Goal: Task Accomplishment & Management: Use online tool/utility

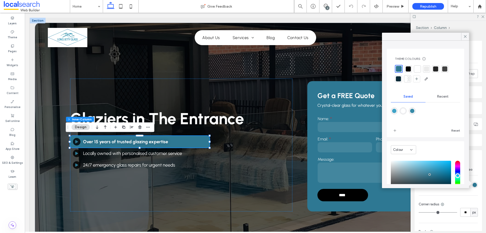
scroll to position [41, 0]
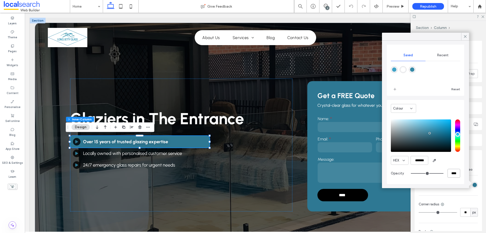
click at [450, 174] on input "****" at bounding box center [454, 173] width 13 height 9
type input "**"
type input "*"
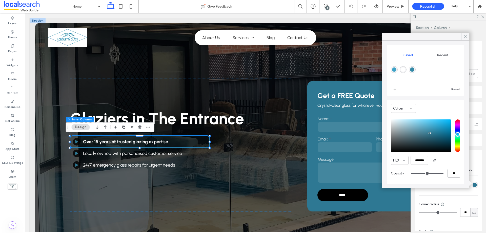
type input "***"
type input "**"
type input "***"
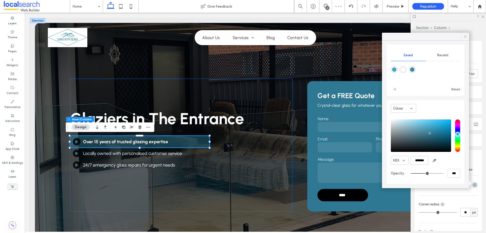
click at [464, 36] on icon at bounding box center [465, 36] width 5 height 5
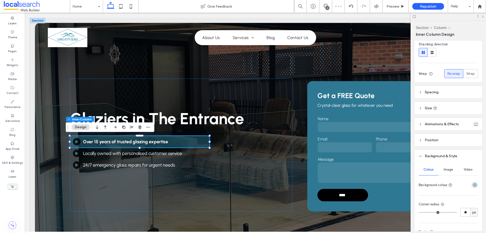
click at [483, 17] on icon at bounding box center [482, 16] width 3 height 3
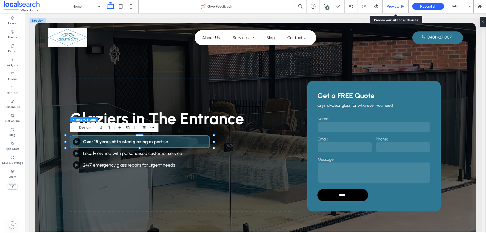
click at [395, 7] on span "Preview" at bounding box center [393, 6] width 13 height 4
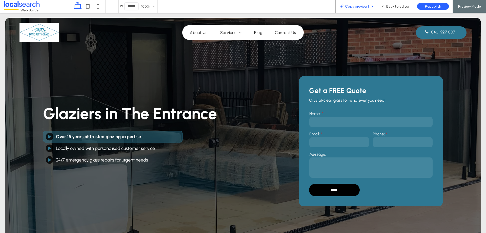
click at [355, 7] on span "Copy preview link" at bounding box center [359, 6] width 28 height 4
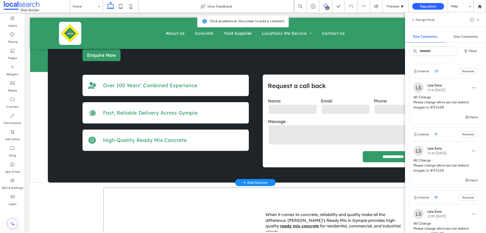
scroll to position [51, 0]
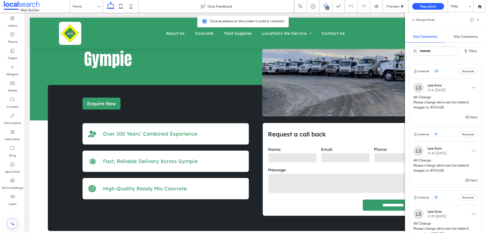
click at [445, 73] on div "Internal 20 Resolve" at bounding box center [445, 71] width 72 height 14
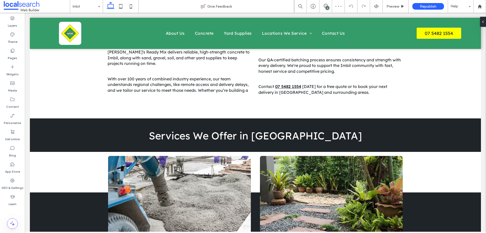
click at [328, 7] on div "6" at bounding box center [328, 8] width 4 height 4
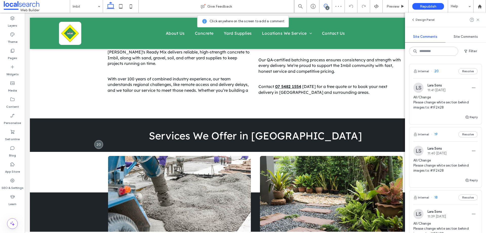
click at [444, 72] on div "Internal 20 Resolve" at bounding box center [445, 71] width 72 height 14
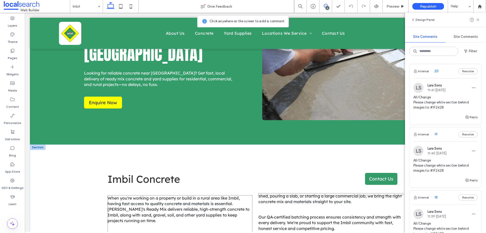
scroll to position [101, 0]
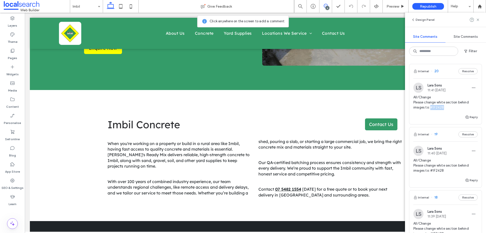
drag, startPoint x: 444, startPoint y: 108, endPoint x: 431, endPoint y: 108, distance: 12.7
click at [431, 108] on span "All/Change Please change white section behind images to: #1F2428" at bounding box center [445, 102] width 64 height 15
copy span "#1F2428"
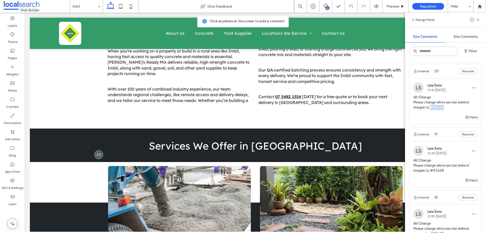
scroll to position [204, 0]
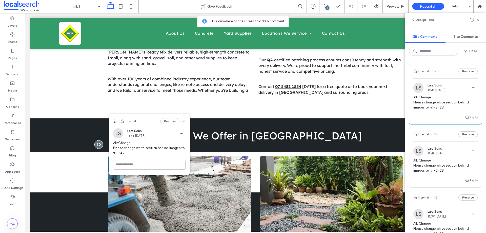
click at [447, 132] on div "Internal 19 Resolve" at bounding box center [445, 134] width 72 height 14
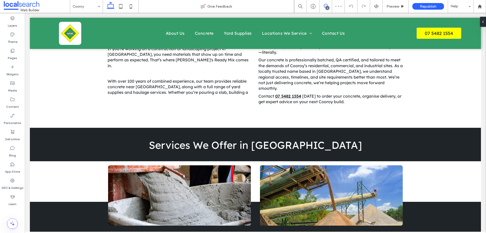
click at [325, 5] on icon at bounding box center [326, 6] width 4 height 4
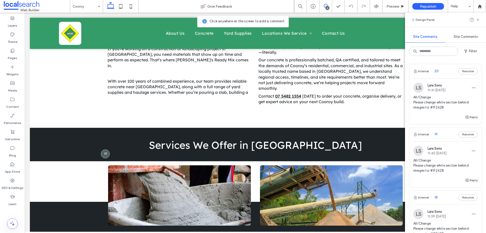
scroll to position [76, 0]
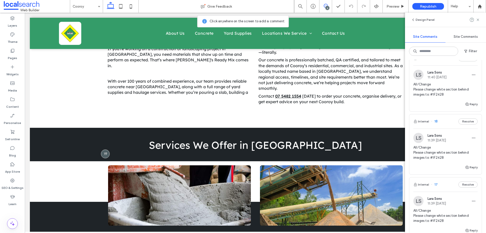
click at [446, 134] on span "Lara Sons" at bounding box center [437, 135] width 18 height 4
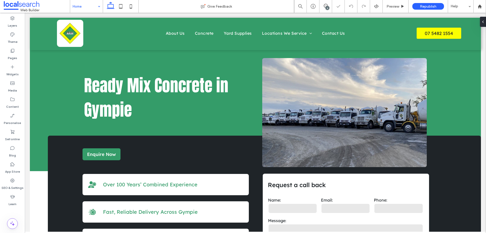
click at [327, 10] on div "6" at bounding box center [328, 8] width 4 height 4
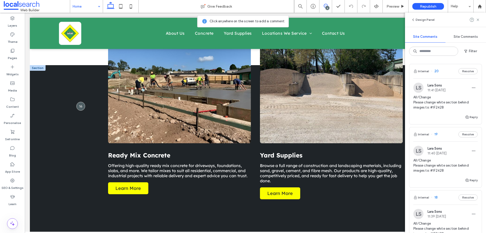
scroll to position [506, 0]
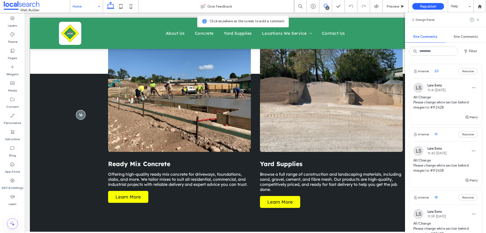
click at [81, 114] on div at bounding box center [80, 114] width 9 height 9
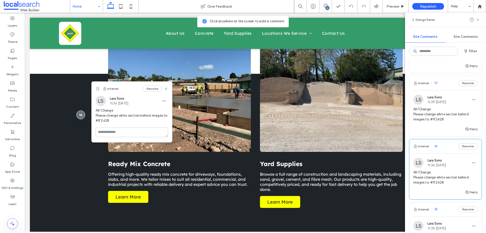
scroll to position [279, 0]
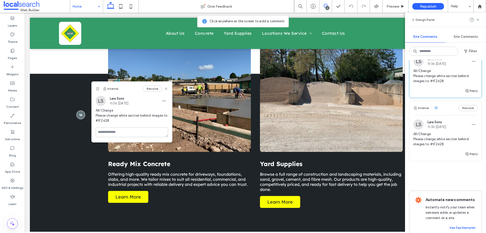
click at [443, 112] on div "Internal 15 Resolve" at bounding box center [445, 108] width 72 height 14
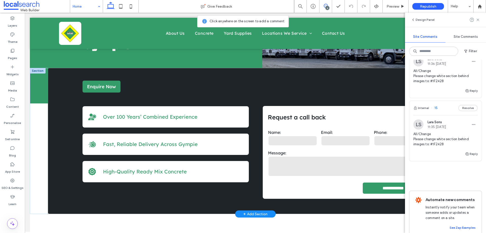
scroll to position [101, 0]
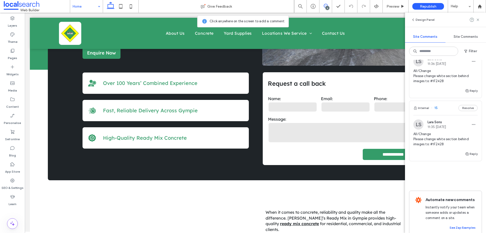
click at [445, 108] on div "Internal 15 Resolve" at bounding box center [445, 108] width 72 height 14
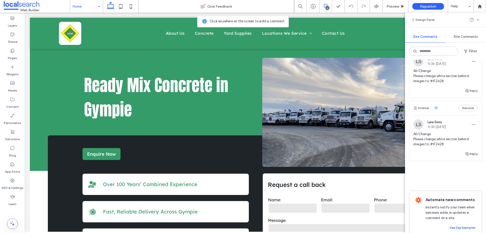
scroll to position [0, 0]
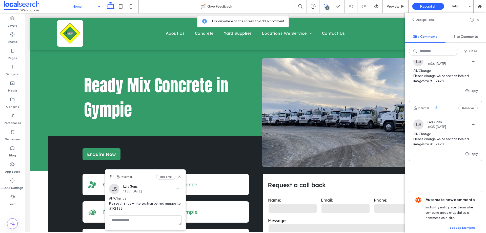
click at [447, 108] on div "Internal 15 Resolve" at bounding box center [445, 108] width 72 height 14
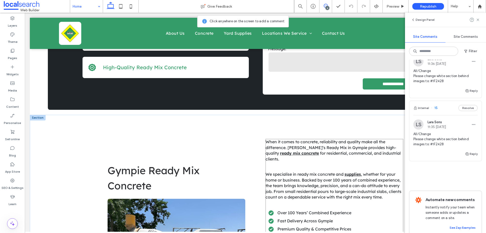
scroll to position [228, 0]
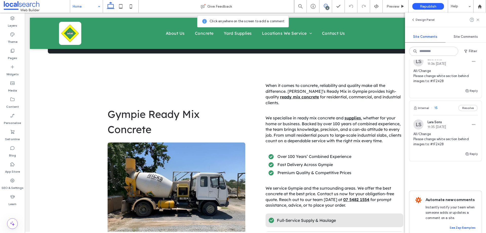
click at [441, 143] on span "All/Change Please change white section behind images to: #1F2428" at bounding box center [445, 138] width 64 height 15
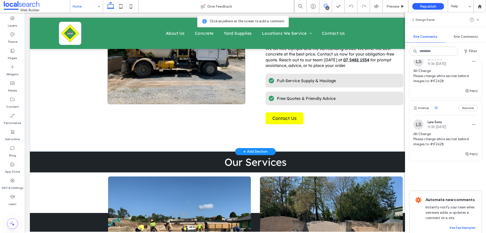
scroll to position [380, 0]
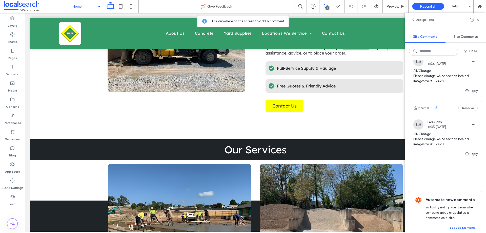
click at [448, 111] on div "Internal 15 Resolve" at bounding box center [445, 108] width 72 height 14
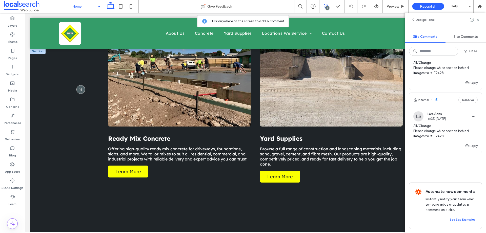
scroll to position [481, 0]
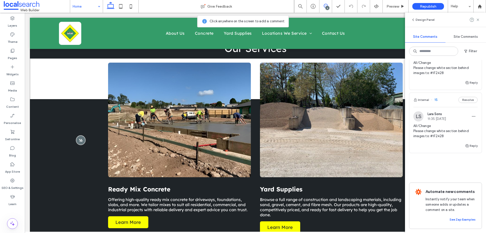
click at [81, 137] on div at bounding box center [80, 139] width 9 height 9
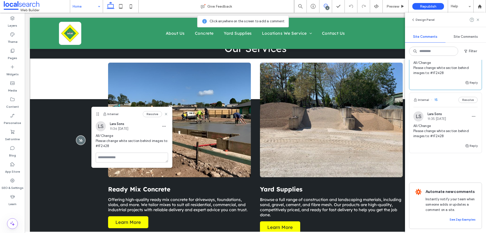
click at [81, 137] on div at bounding box center [80, 139] width 9 height 9
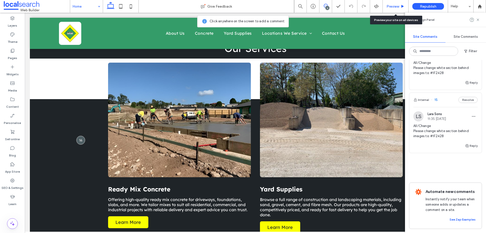
click at [389, 6] on span "Preview" at bounding box center [393, 6] width 13 height 4
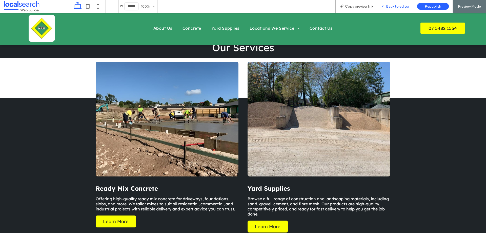
scroll to position [483, 0]
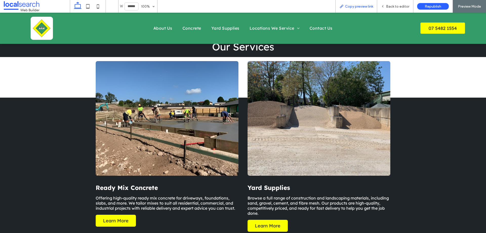
click at [355, 4] on div "Copy preview link" at bounding box center [357, 6] width 42 height 13
click at [347, 6] on span "Copy preview link" at bounding box center [359, 6] width 28 height 4
